Goal: Task Accomplishment & Management: Use online tool/utility

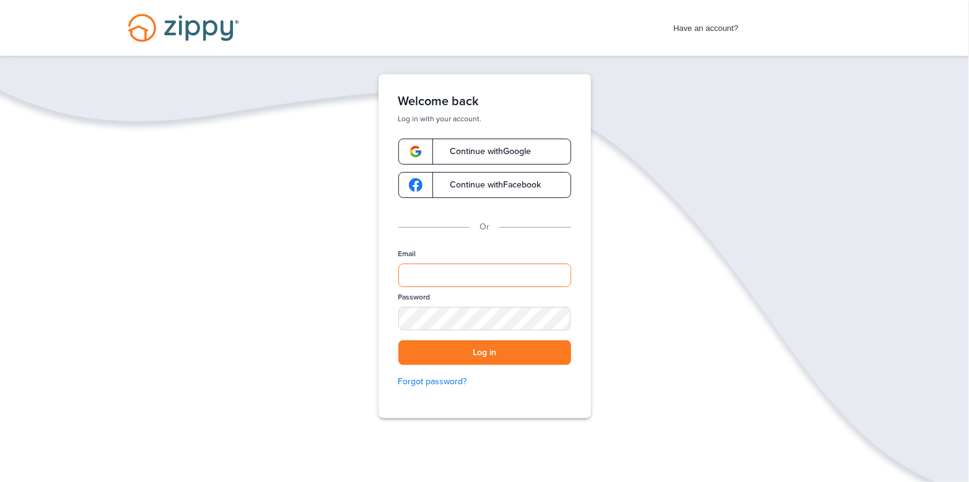
click at [455, 277] on input "Email" at bounding box center [484, 276] width 173 height 24
type input "**********"
click at [521, 356] on button "Log in" at bounding box center [484, 353] width 173 height 25
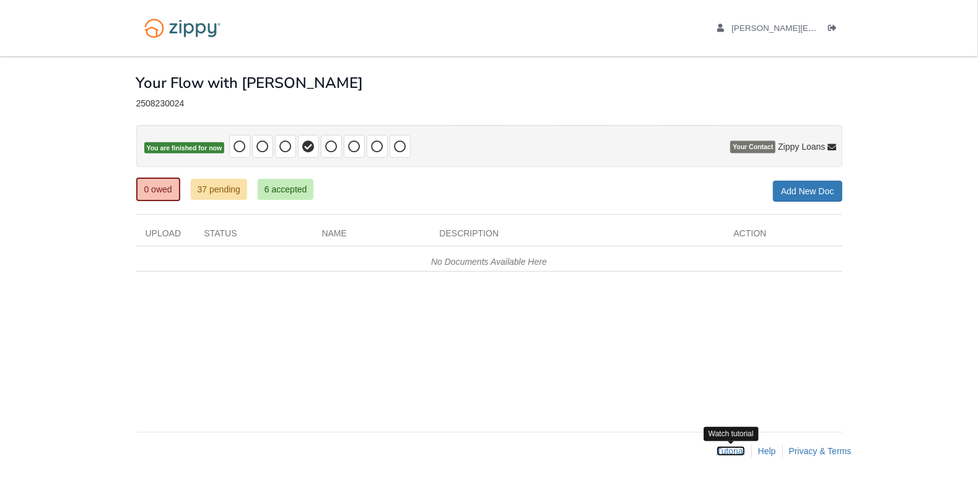
click at [728, 452] on link "Tutorial" at bounding box center [731, 452] width 28 height 10
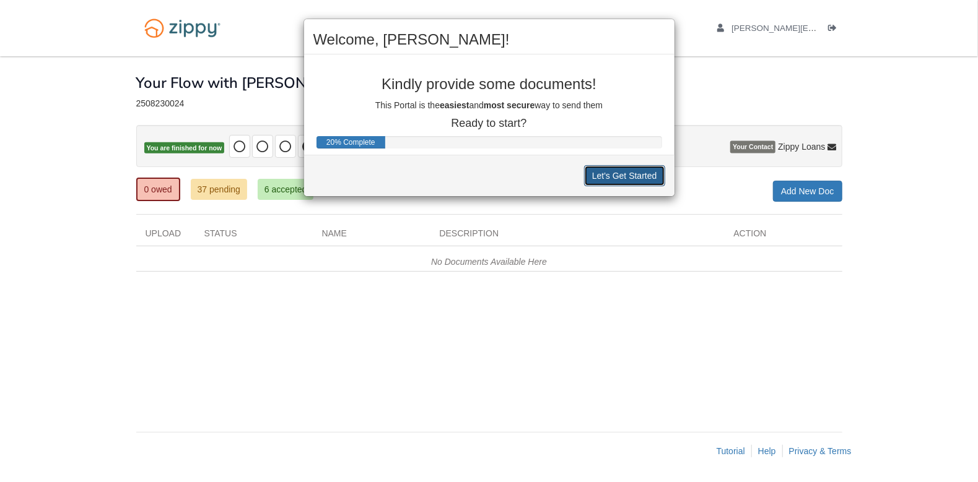
click at [657, 177] on button "Let's Get Started" at bounding box center [624, 175] width 81 height 21
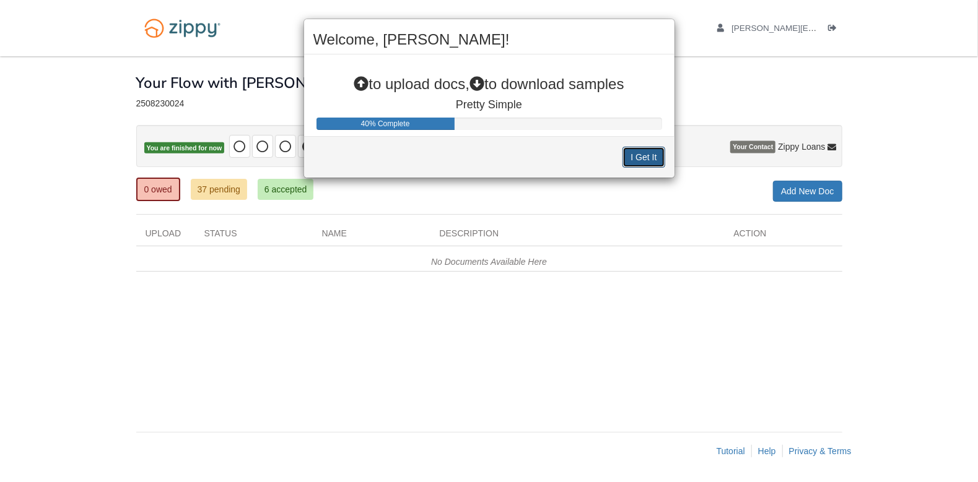
click at [643, 154] on button "I Get It" at bounding box center [643, 157] width 42 height 21
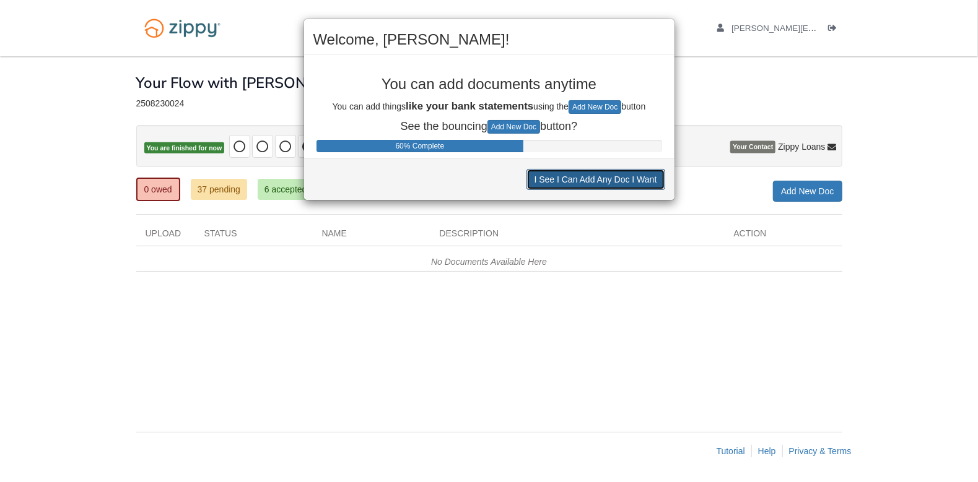
click at [588, 186] on button "I See I Can Add Any Doc I Want" at bounding box center [595, 179] width 139 height 21
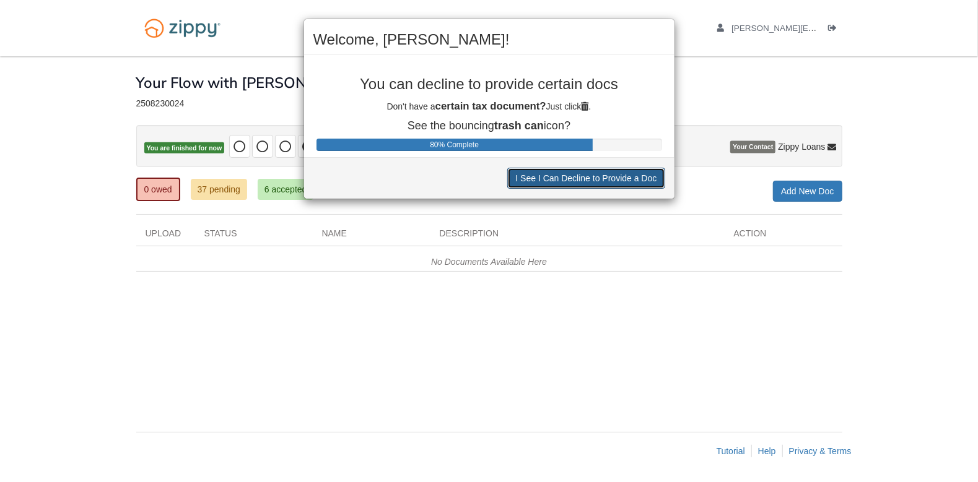
click at [588, 185] on button "I See I Can Decline to Provide a Doc" at bounding box center [585, 178] width 157 height 21
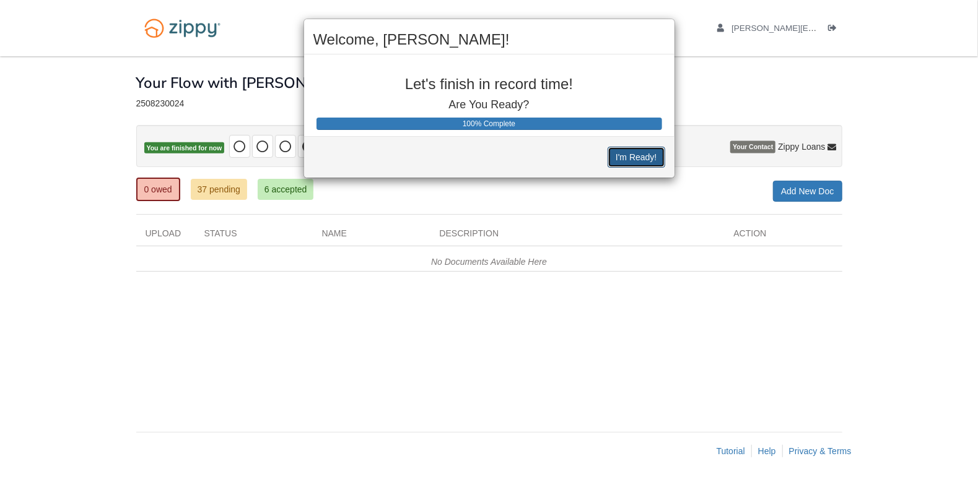
click at [629, 165] on button "I'm Ready!" at bounding box center [636, 157] width 57 height 21
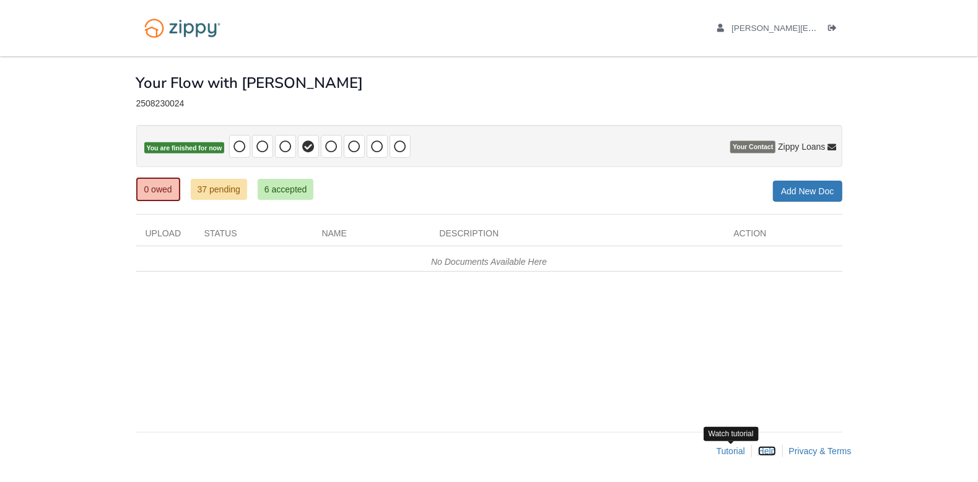
click at [770, 454] on link "Help" at bounding box center [767, 452] width 18 height 10
